Goal: Transaction & Acquisition: Purchase product/service

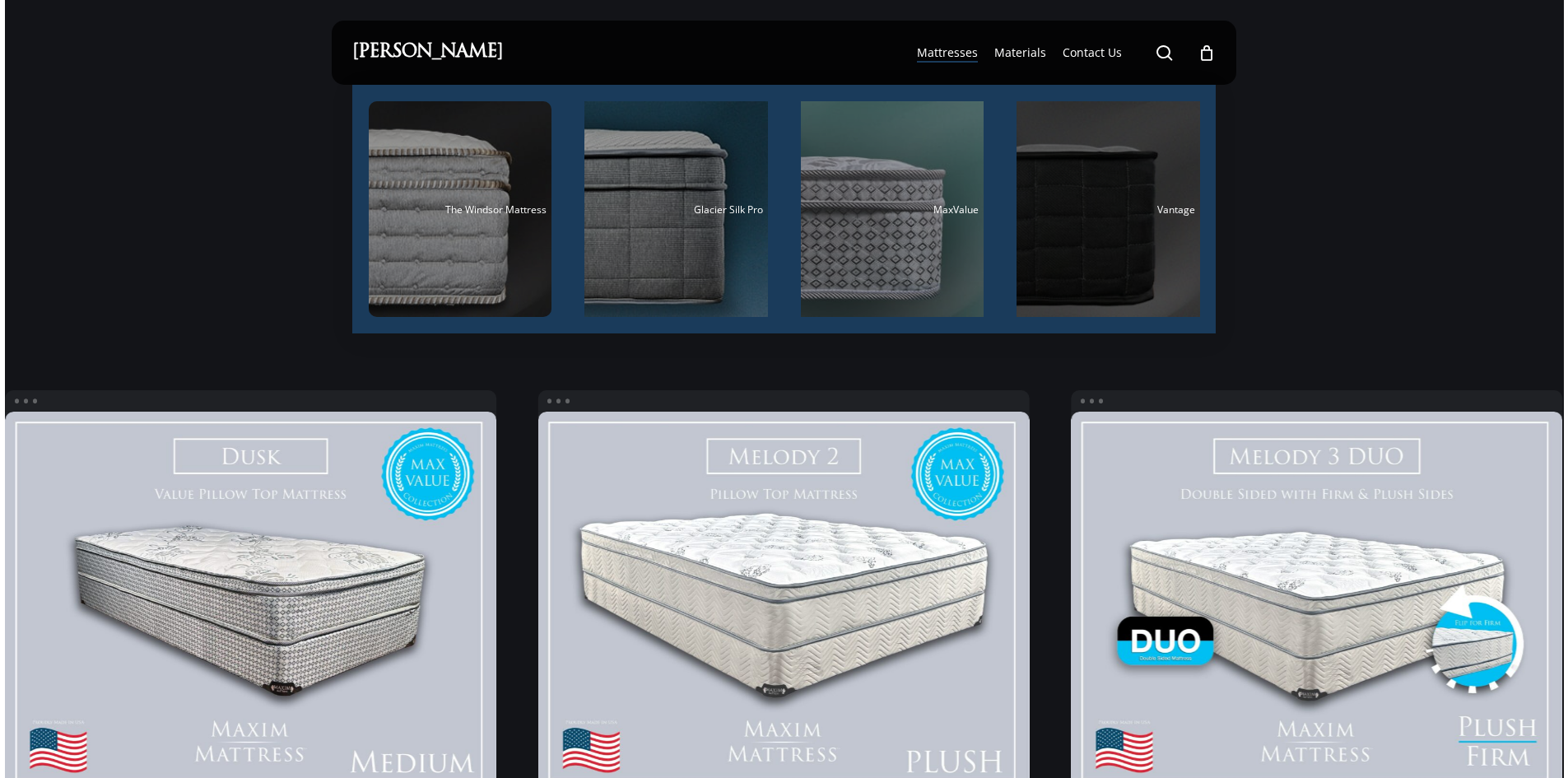
click at [1081, 195] on div "Main Menu" at bounding box center [1108, 209] width 183 height 216
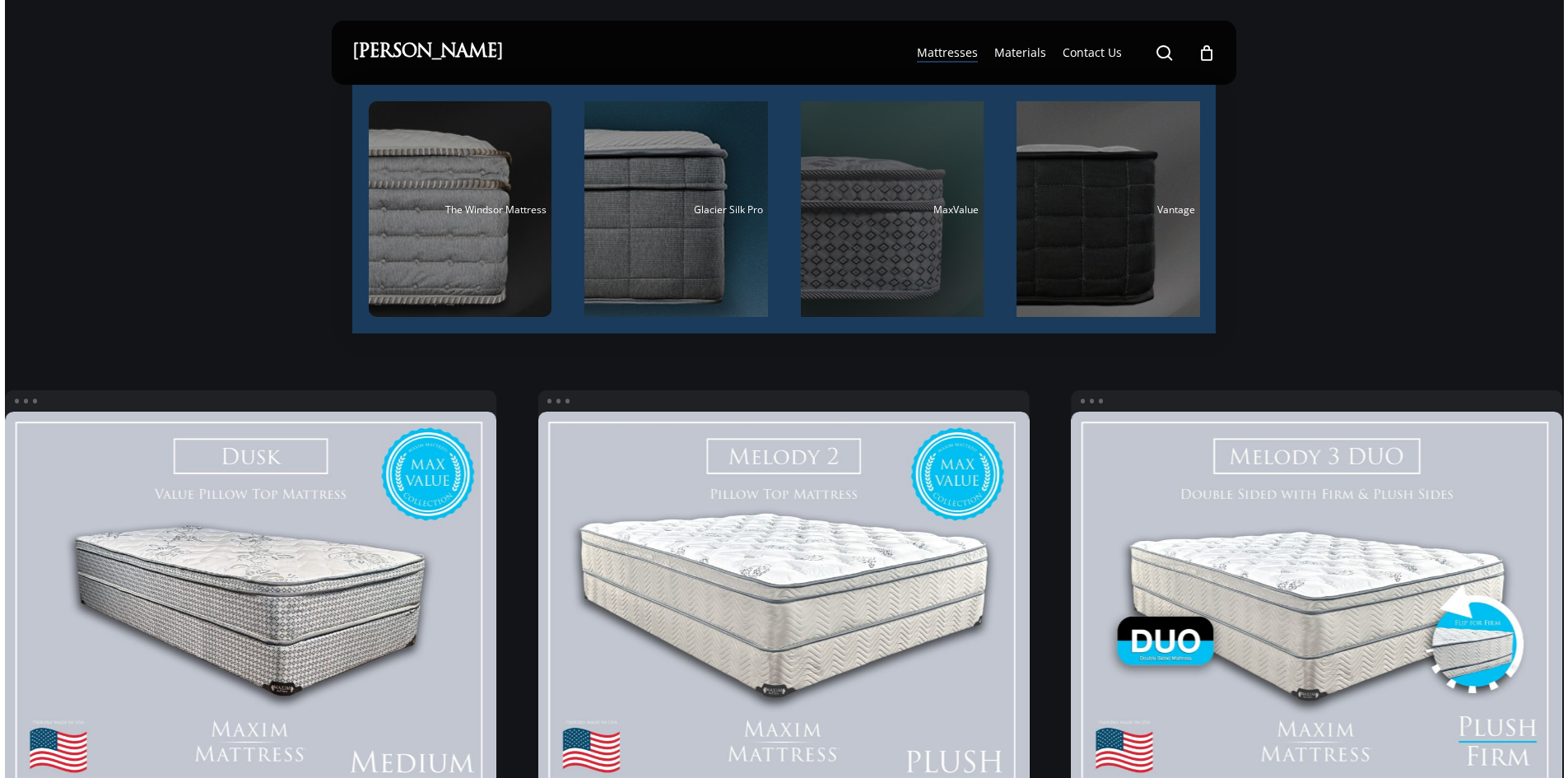
click at [869, 179] on div "Main Menu" at bounding box center [892, 209] width 183 height 216
click at [882, 226] on div "Main Menu" at bounding box center [892, 209] width 183 height 216
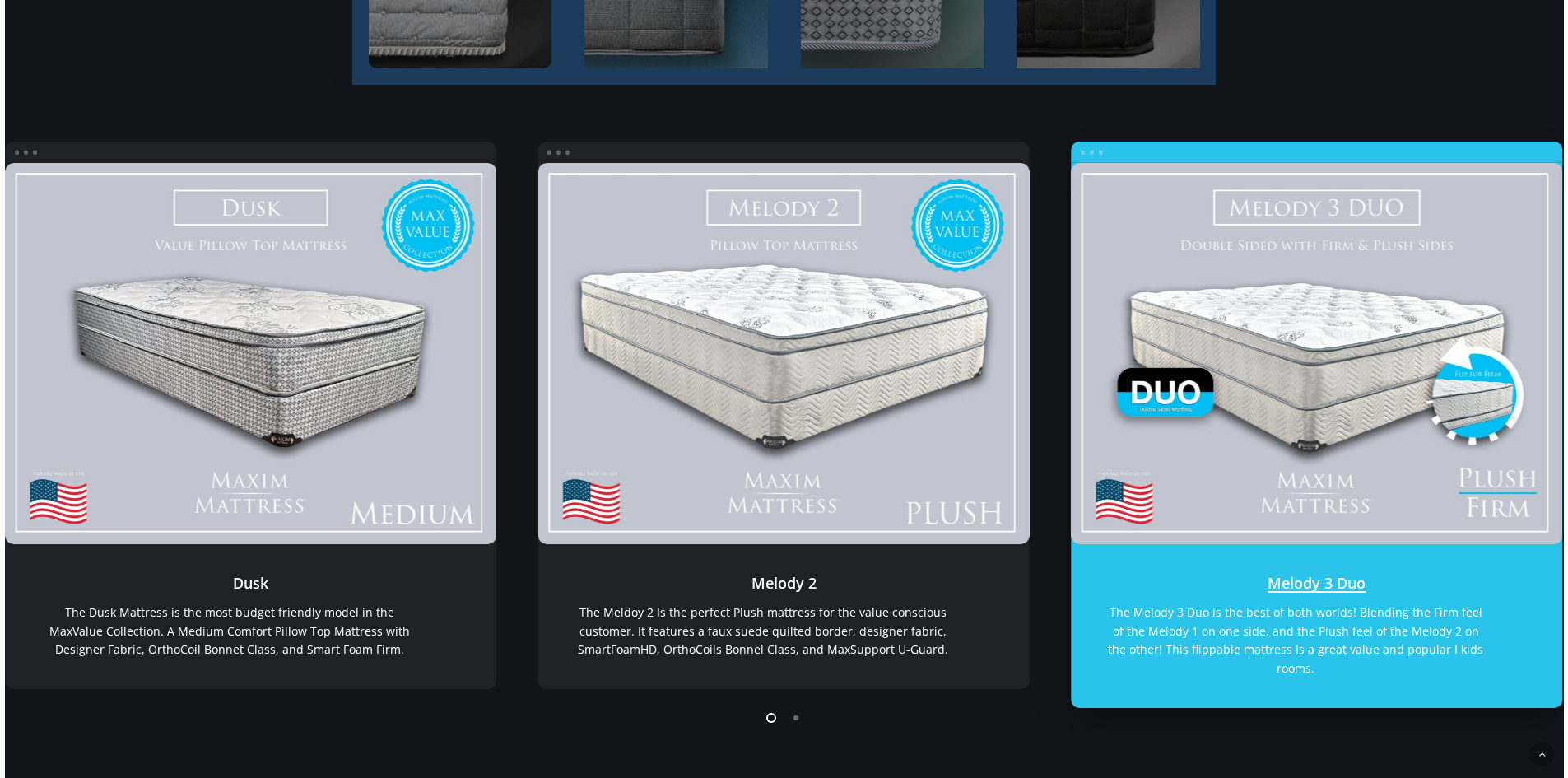
scroll to position [576, 0]
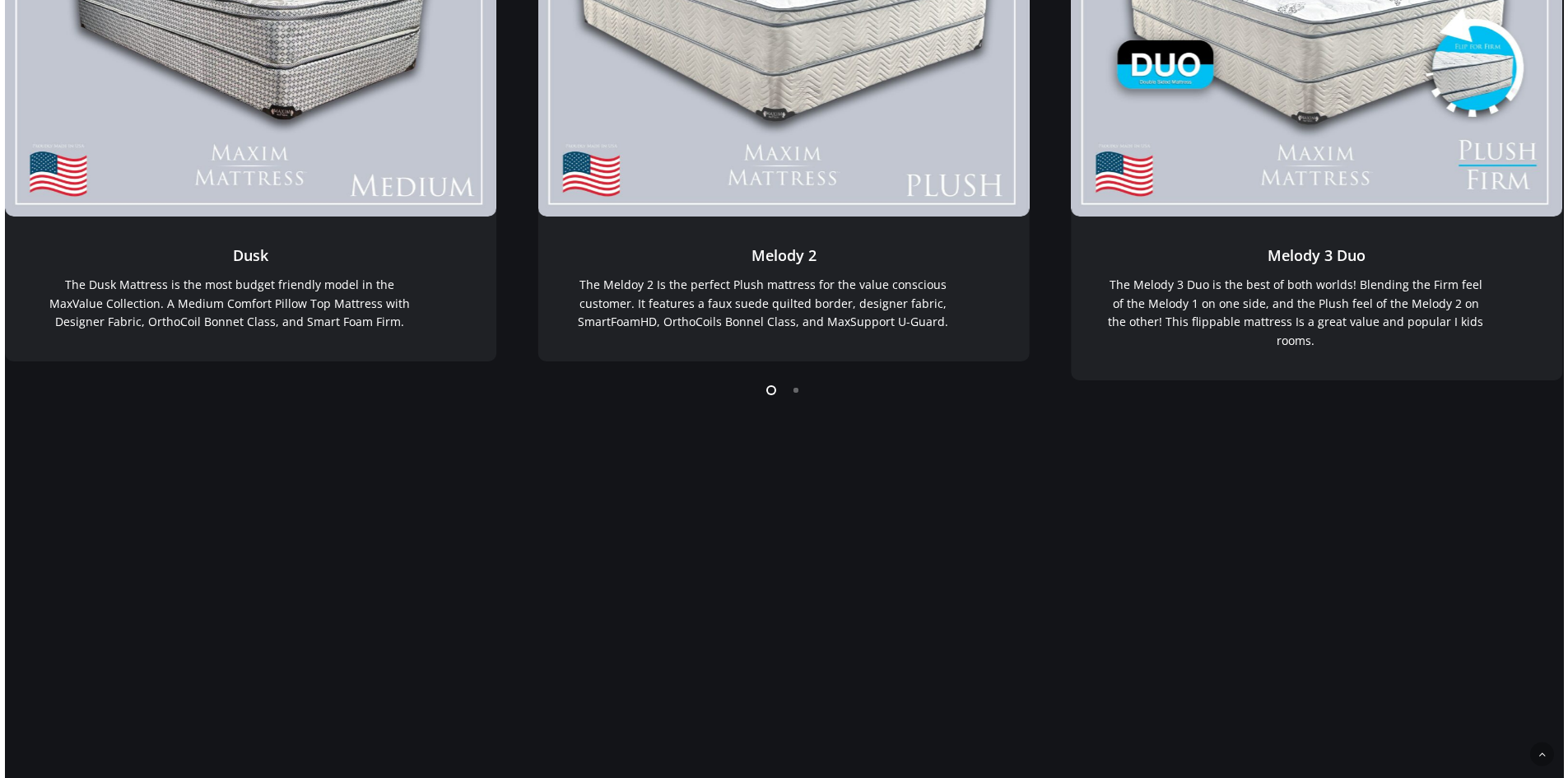
click at [797, 394] on li "Page dot 2" at bounding box center [797, 389] width 25 height 25
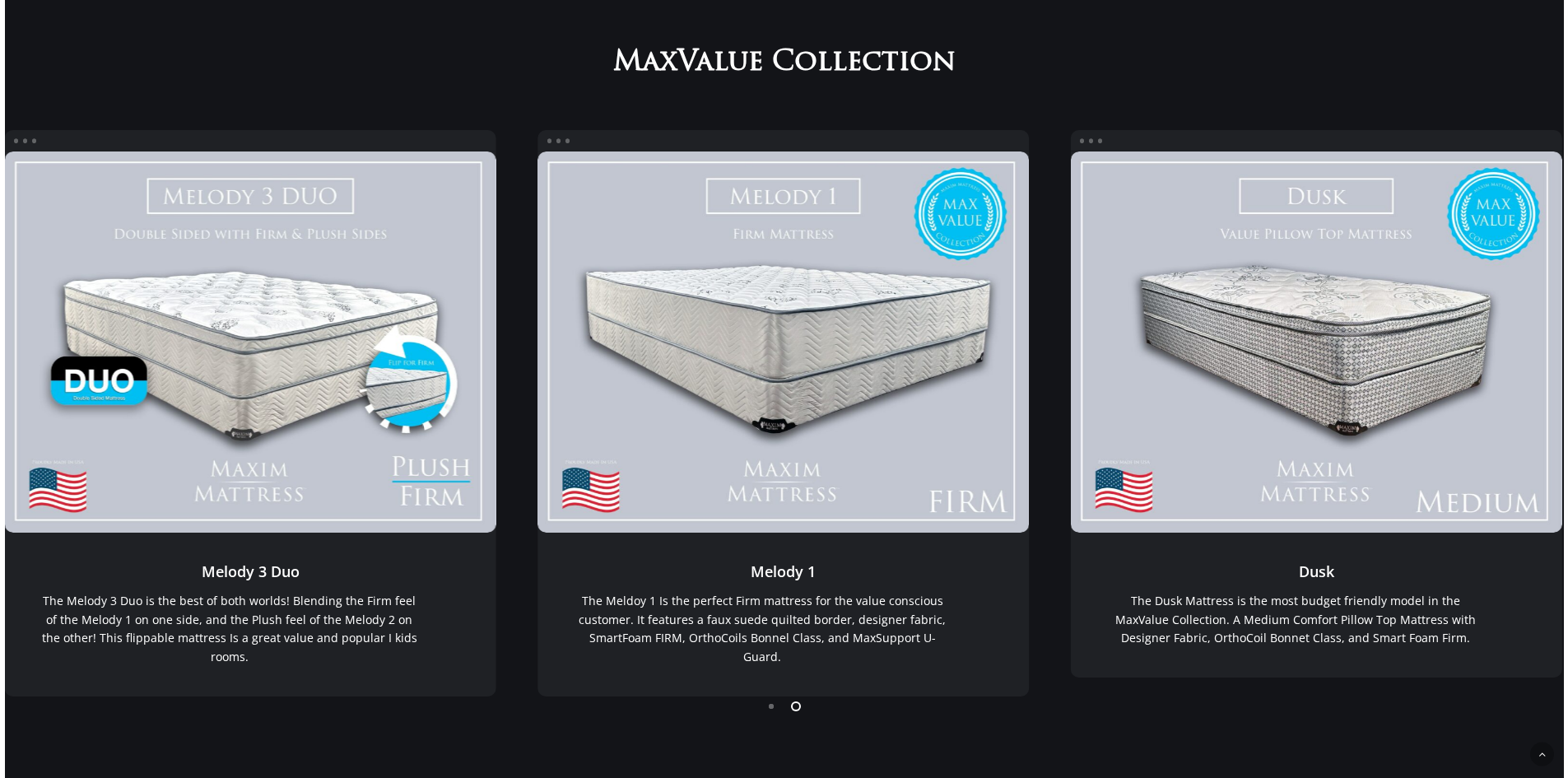
scroll to position [0, 0]
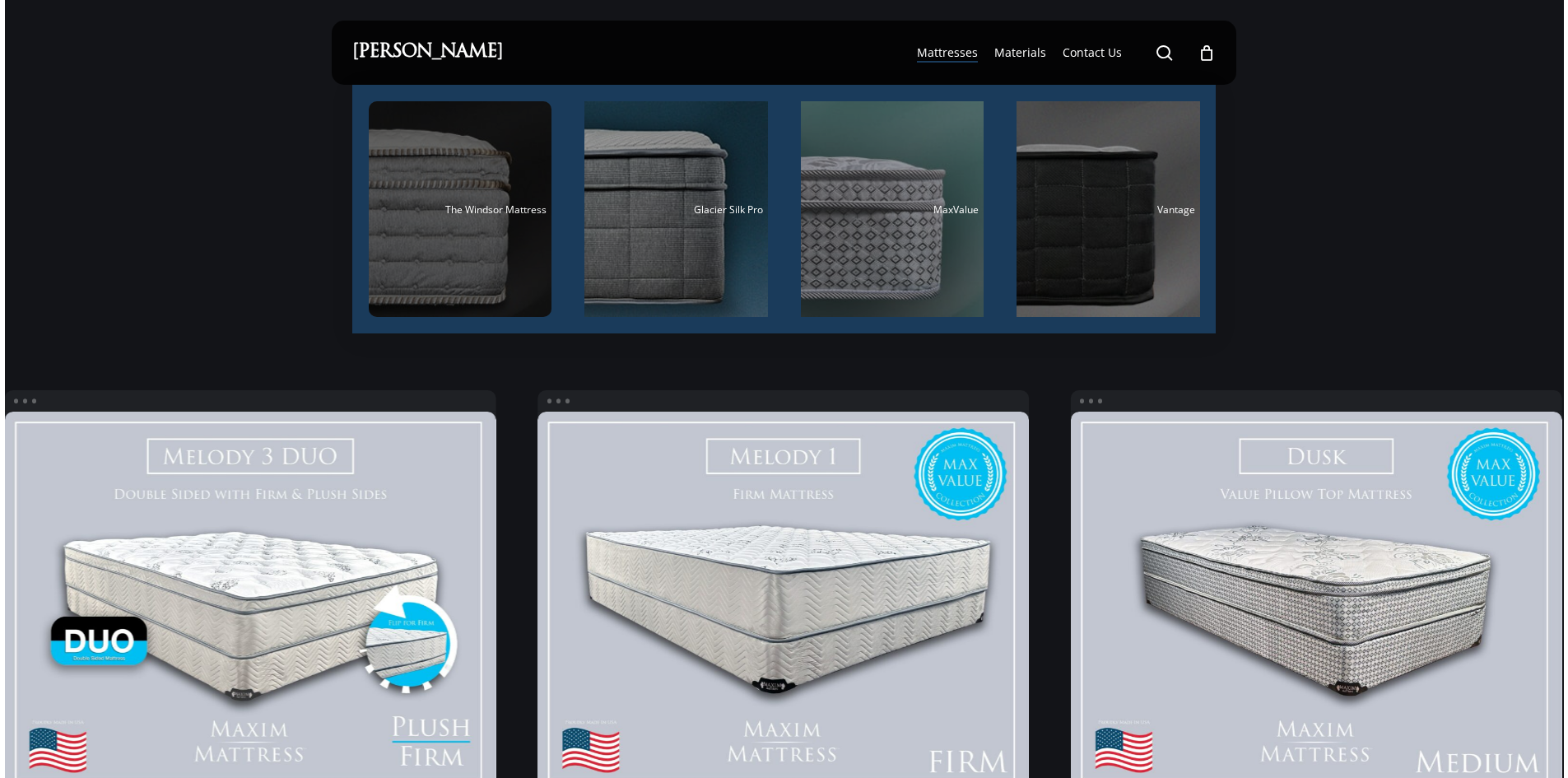
click at [517, 228] on div "Main Menu" at bounding box center [461, 209] width 183 height 216
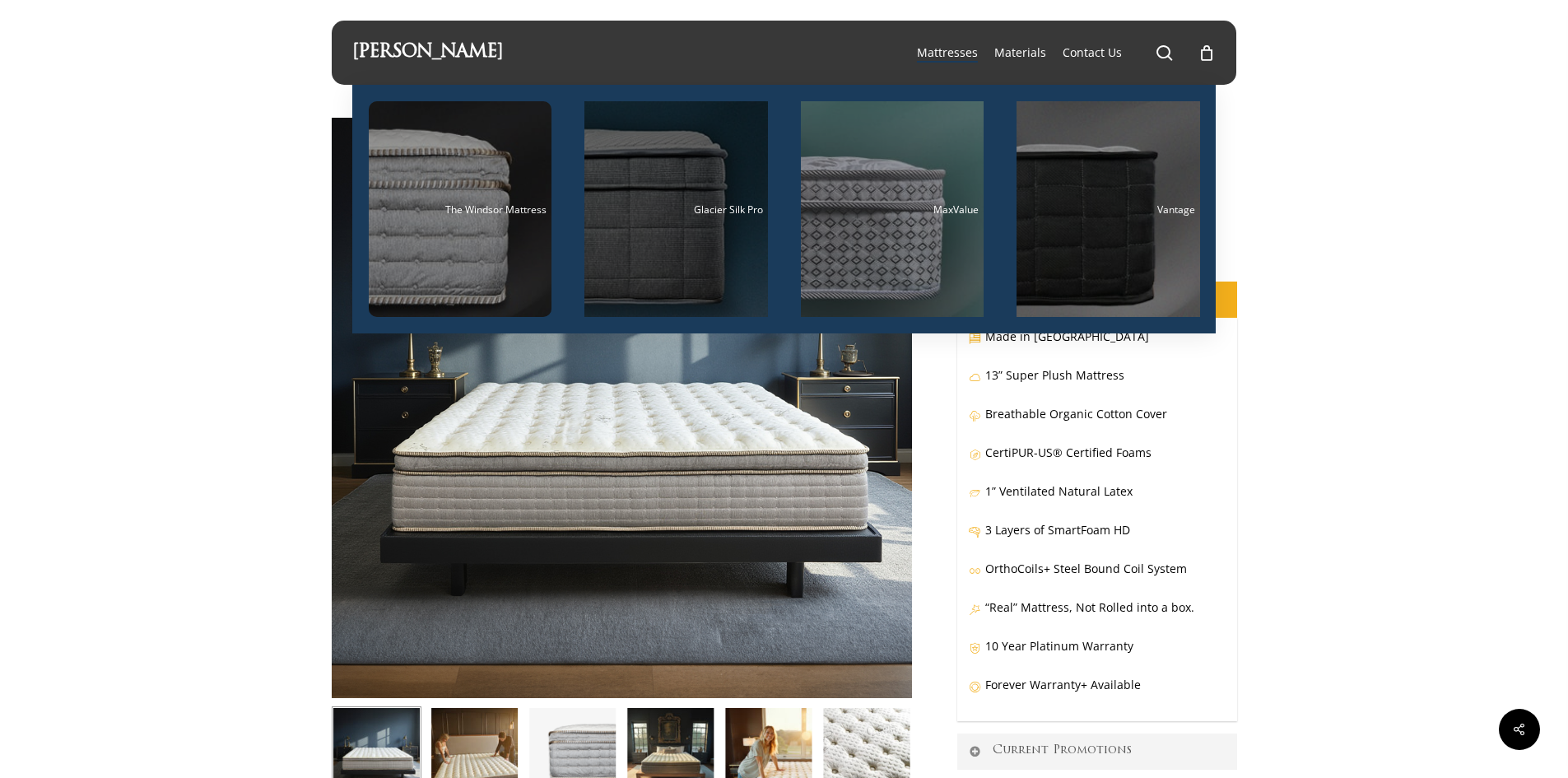
click at [633, 251] on div "Main Menu" at bounding box center [676, 209] width 183 height 216
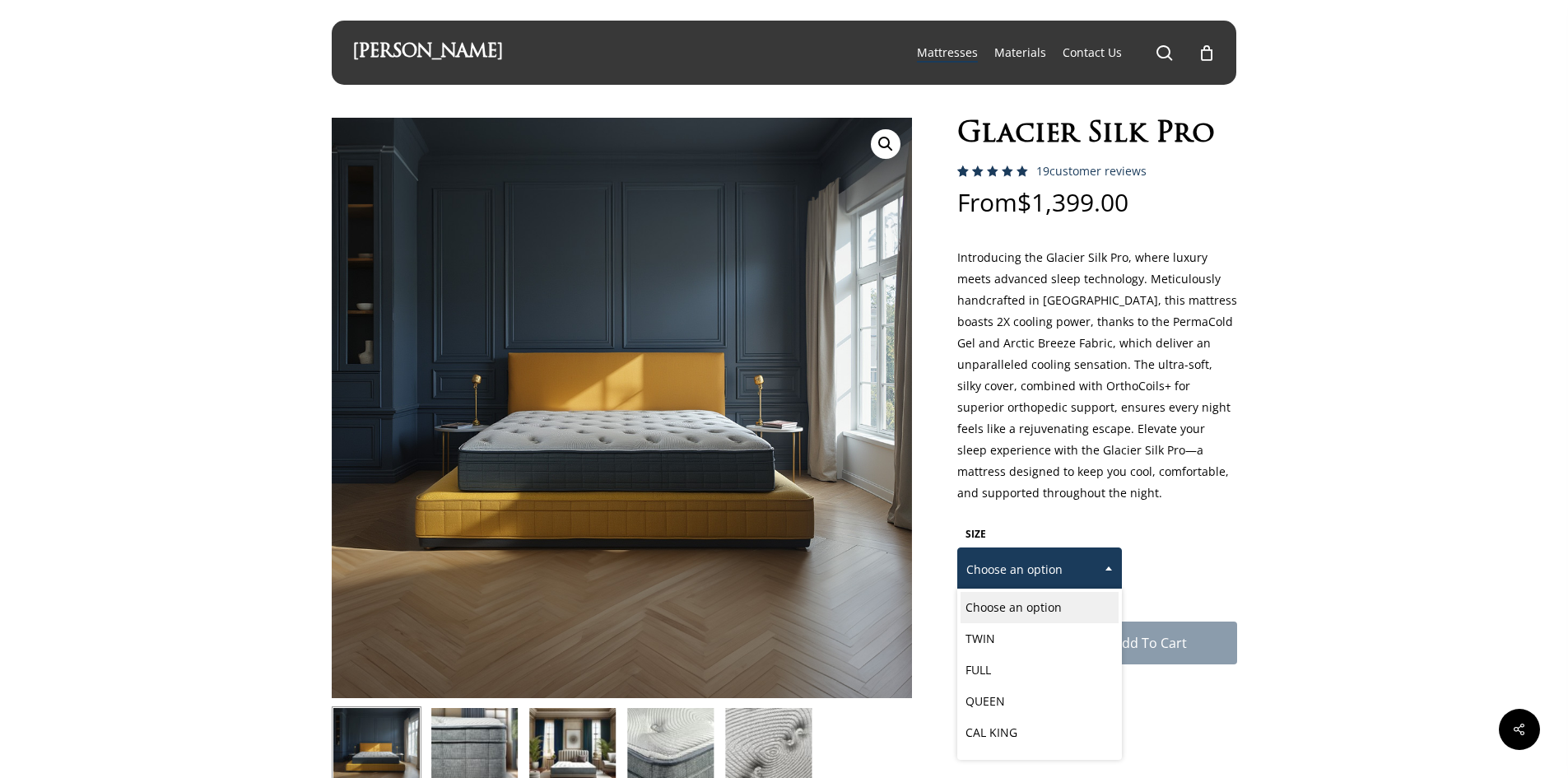
click at [996, 574] on span "Choose an option" at bounding box center [1039, 569] width 163 height 34
select select "CAL KING"
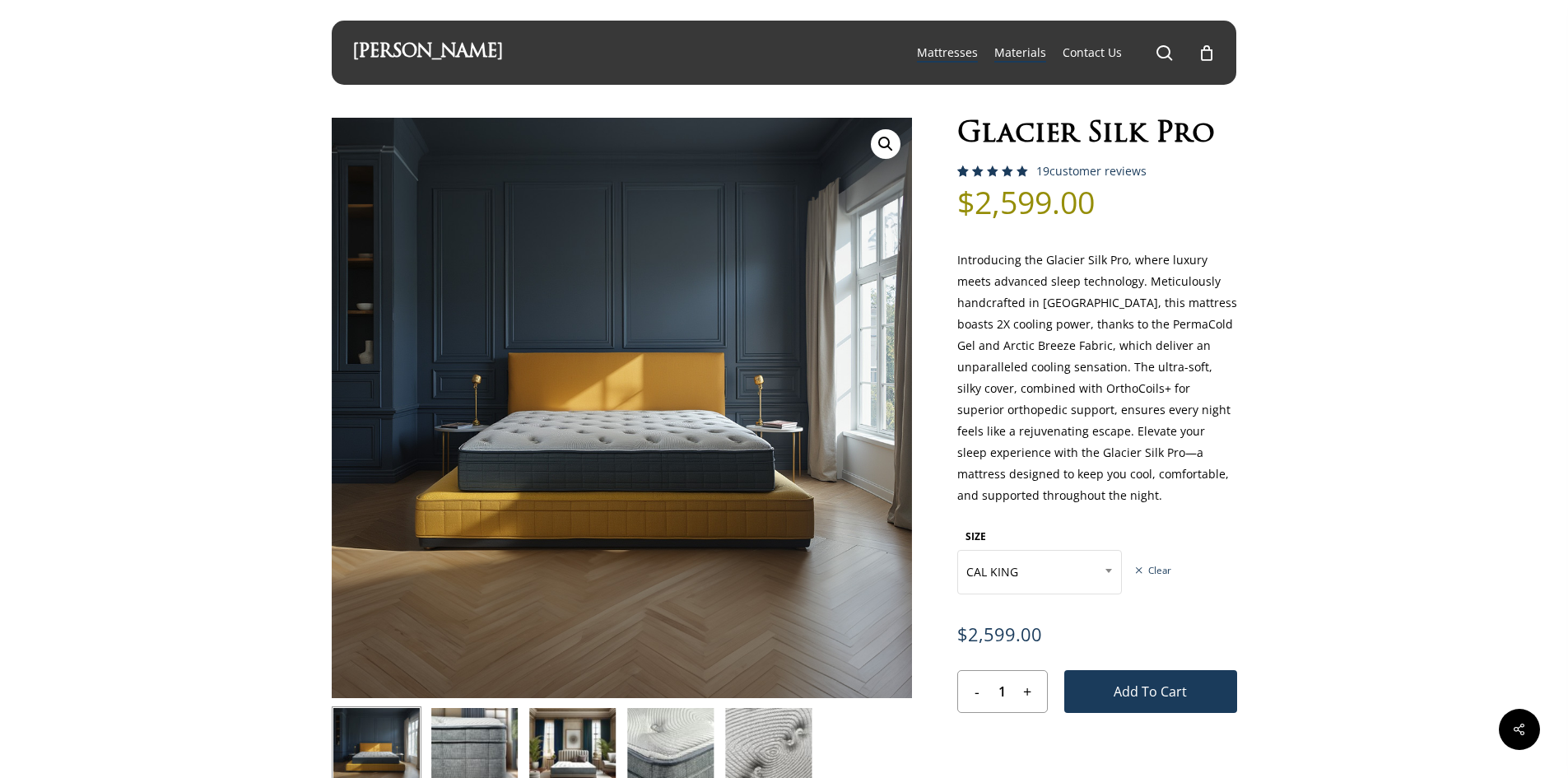
click at [1019, 56] on span "Materials" at bounding box center [1020, 52] width 52 height 16
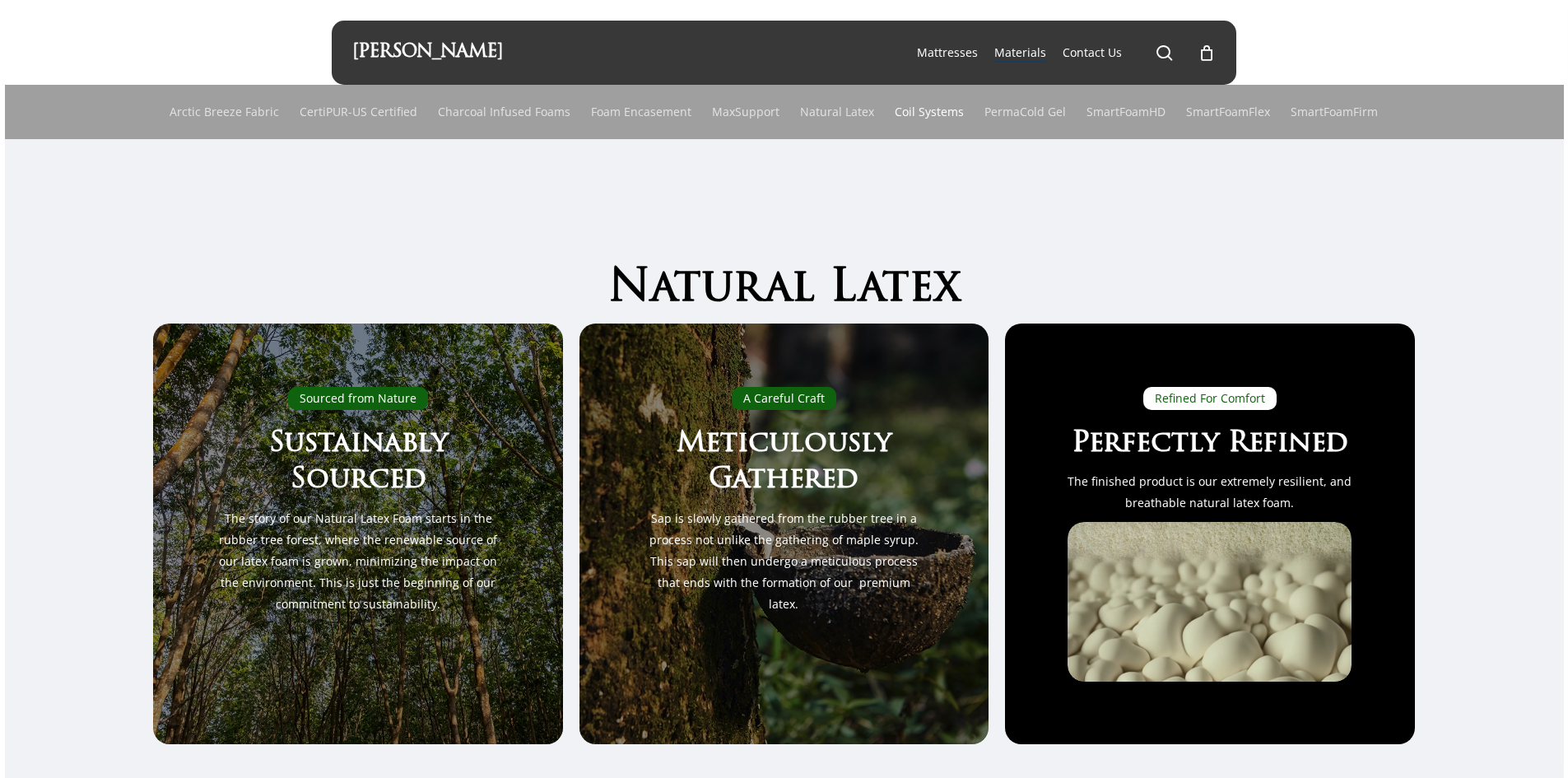
click at [907, 110] on link "Coil Systems" at bounding box center [929, 112] width 69 height 55
